Goal: Check status: Check status

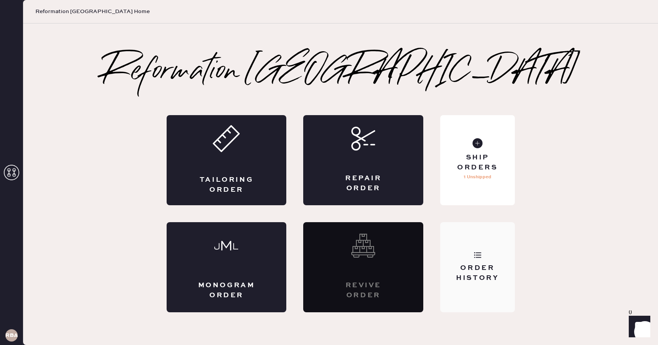
click at [476, 237] on div "Order History" at bounding box center [477, 267] width 74 height 90
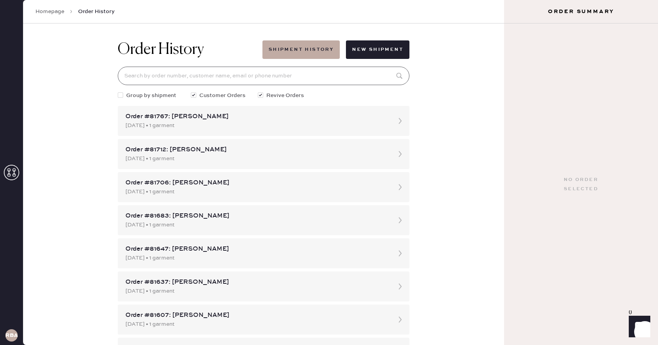
click at [191, 80] on input at bounding box center [264, 76] width 292 height 18
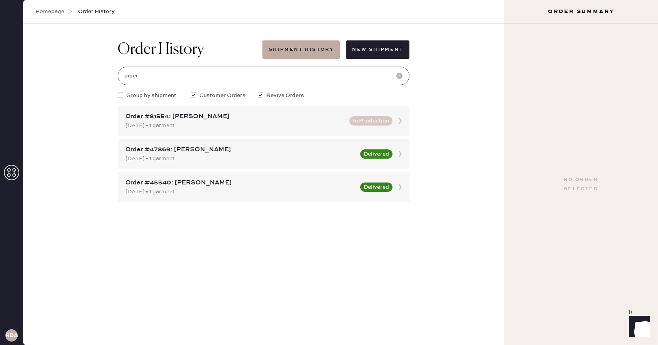
type input "[EMAIL_ADDRESS][DOMAIN_NAME]"
click at [198, 124] on div "[DATE] • 1 garment" at bounding box center [235, 125] width 219 height 8
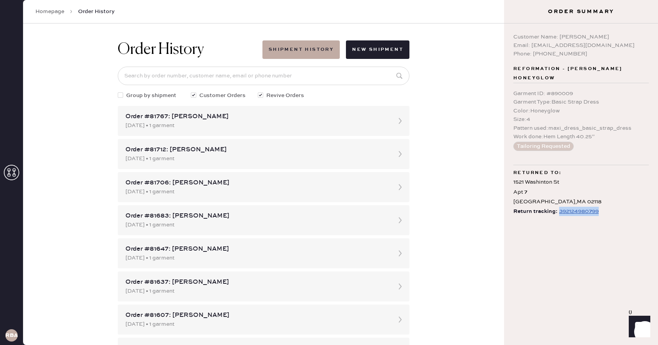
drag, startPoint x: 602, startPoint y: 211, endPoint x: 558, endPoint y: 211, distance: 44.3
click at [558, 211] on div "Return tracking: 392124980799" at bounding box center [582, 212] width 136 height 10
copy div "392124980799"
click at [576, 214] on div "392124980799" at bounding box center [579, 211] width 40 height 9
click at [240, 74] on input at bounding box center [264, 76] width 292 height 18
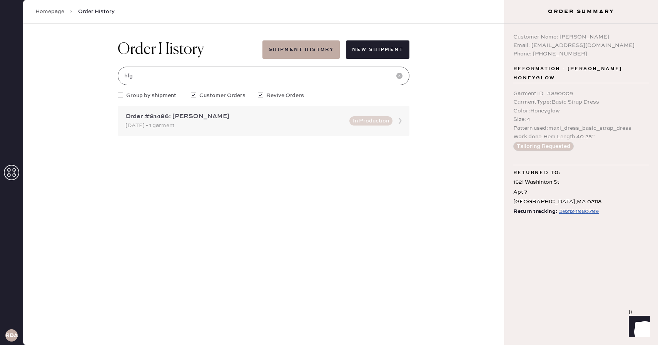
type input "hfg"
click at [235, 113] on div "Order #81486: [PERSON_NAME]" at bounding box center [235, 116] width 219 height 9
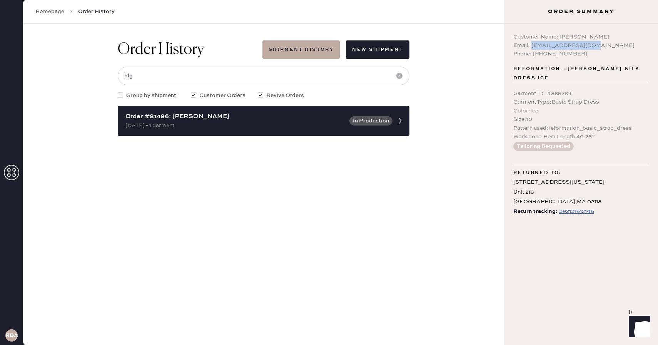
drag, startPoint x: 592, startPoint y: 45, endPoint x: 532, endPoint y: 47, distance: 60.1
click at [532, 47] on div "Email: [EMAIL_ADDRESS][DOMAIN_NAME]" at bounding box center [582, 45] width 136 height 8
copy div "[EMAIL_ADDRESS][DOMAIN_NAME]"
